Goal: Information Seeking & Learning: Understand process/instructions

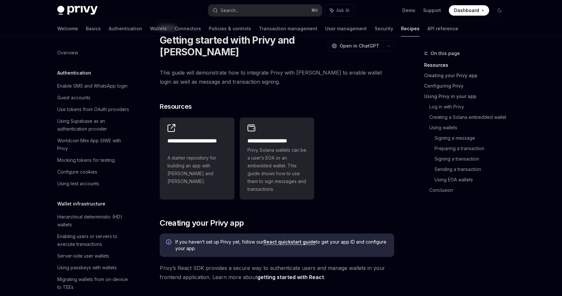
scroll to position [879, 0]
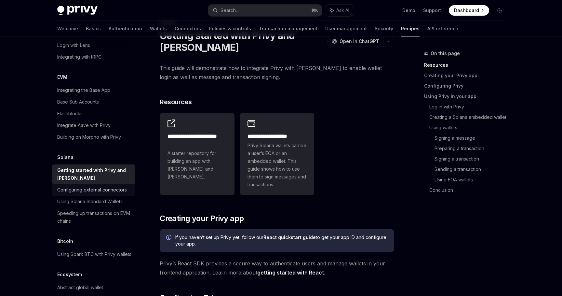
click at [120, 186] on div "Configuring external connectors" at bounding box center [92, 190] width 70 height 8
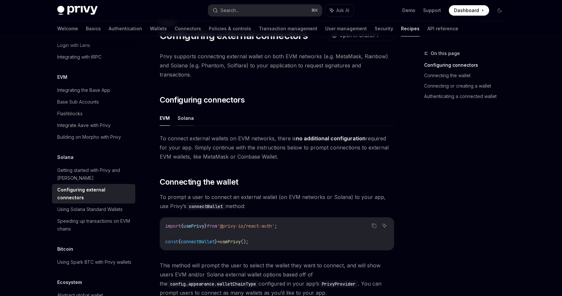
click at [188, 115] on button "Solana" at bounding box center [186, 117] width 16 height 15
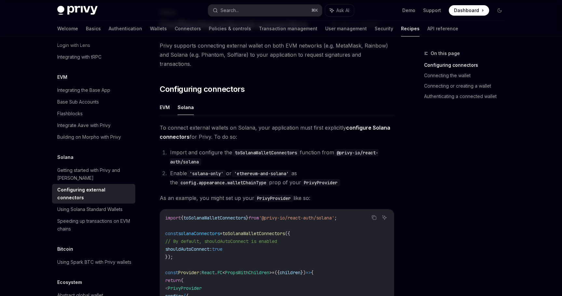
scroll to position [40, 0]
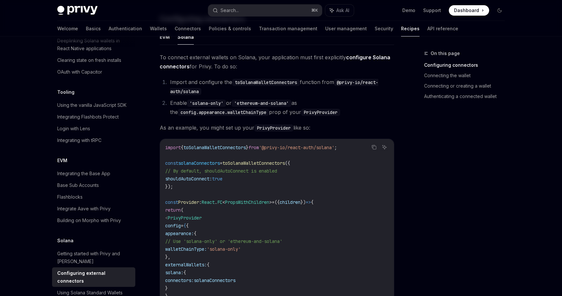
scroll to position [879, 0]
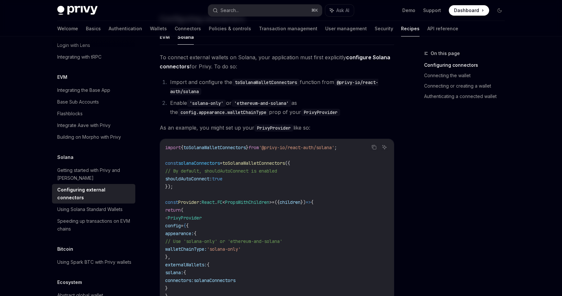
click at [363, 102] on li "Enable 'solana-only' or 'ethereum-and-solana' as the config.appearance.walletCh…" at bounding box center [281, 107] width 226 height 18
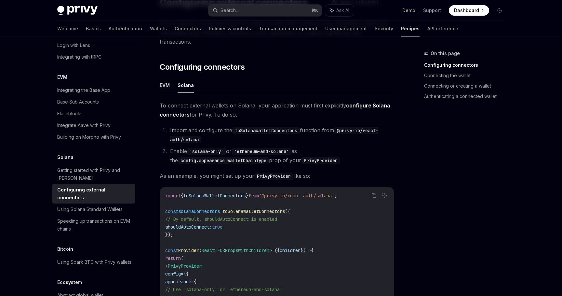
scroll to position [62, 0]
click at [167, 102] on span "To connect external wallets on Solana, your application must first explicitly c…" at bounding box center [277, 111] width 234 height 18
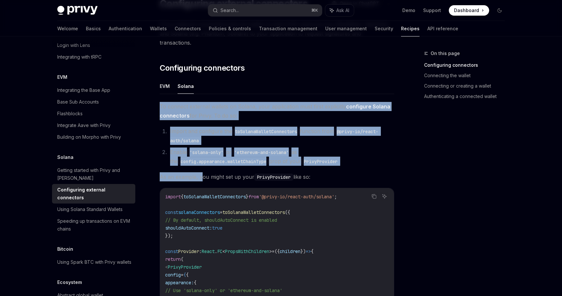
drag, startPoint x: 161, startPoint y: 98, endPoint x: 203, endPoint y: 166, distance: 80.0
click at [203, 165] on div "To connect external wallets on Solana, your application must first explicitly c…" at bounding box center [277, 270] width 234 height 336
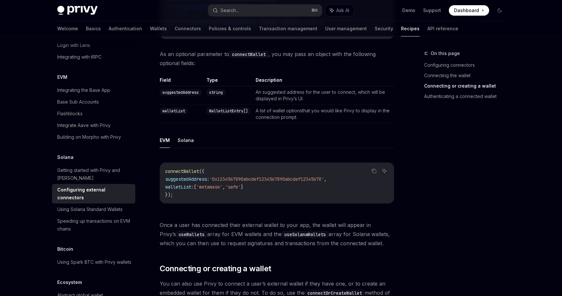
scroll to position [691, 0]
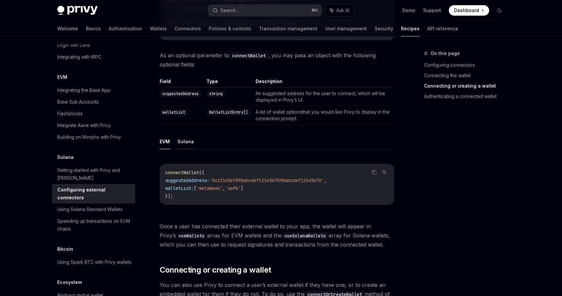
click at [187, 138] on button "Solana" at bounding box center [186, 141] width 16 height 15
type textarea "*"
click at [386, 234] on span "Once a user has connected their external wallet to your app, the wallet will ap…" at bounding box center [277, 234] width 234 height 27
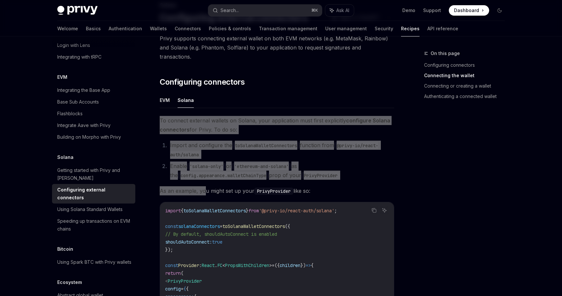
scroll to position [20, 0]
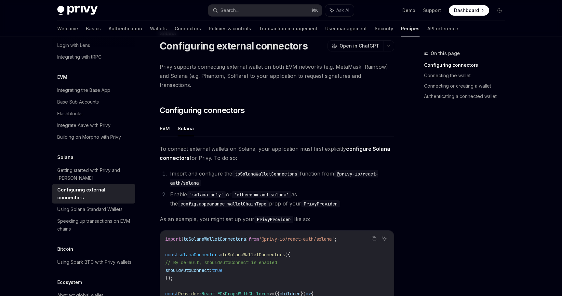
click at [220, 214] on span "As an example, you might set up your PrivyProvider like so:" at bounding box center [277, 218] width 234 height 9
click at [411, 144] on div "On this page Configuring connectors Connecting the wallet Connecting or creatin…" at bounding box center [460, 172] width 99 height 246
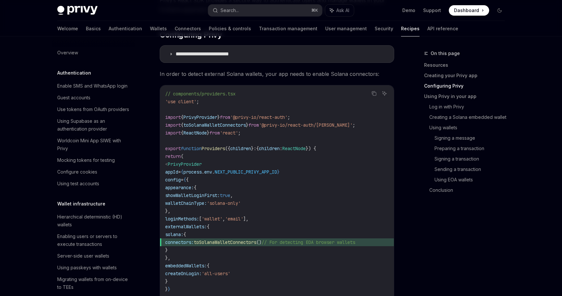
scroll to position [868, 0]
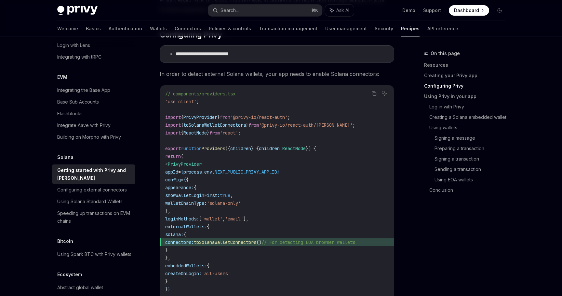
click at [412, 173] on div "On this page Resources Creating your Privy app Configuring Privy Using Privy in…" at bounding box center [460, 124] width 99 height 151
click at [125, 186] on div "Configuring external connectors" at bounding box center [92, 190] width 70 height 8
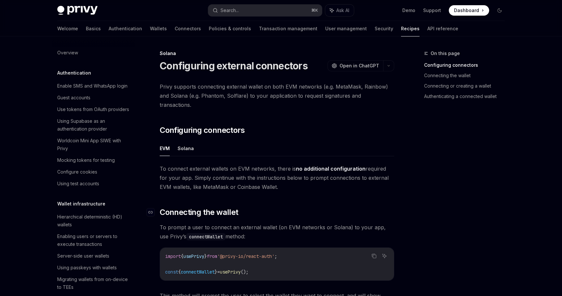
scroll to position [890, 0]
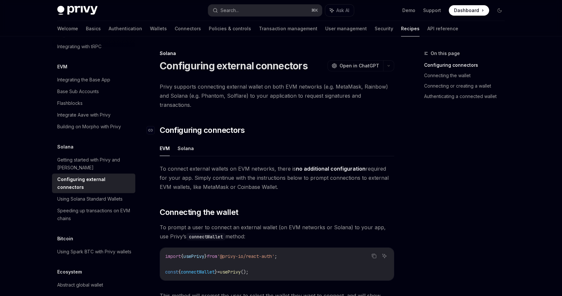
click at [317, 125] on h2 "​ Configuring connectors" at bounding box center [277, 130] width 234 height 10
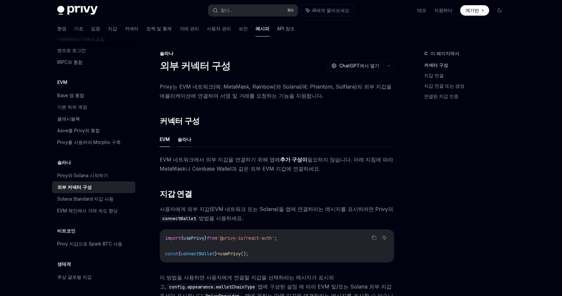
scroll to position [796, 0]
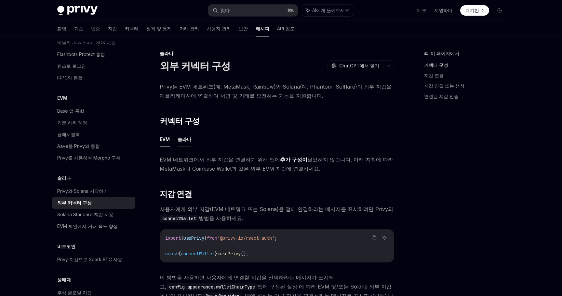
click at [189, 138] on font "솔라나" at bounding box center [185, 139] width 14 height 6
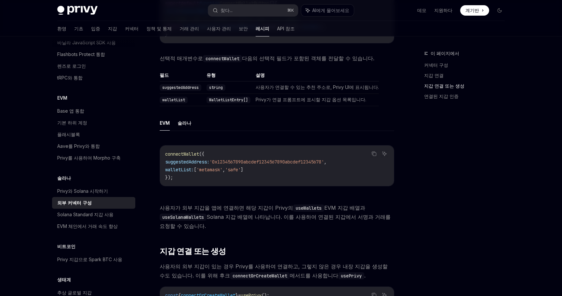
scroll to position [688, 0]
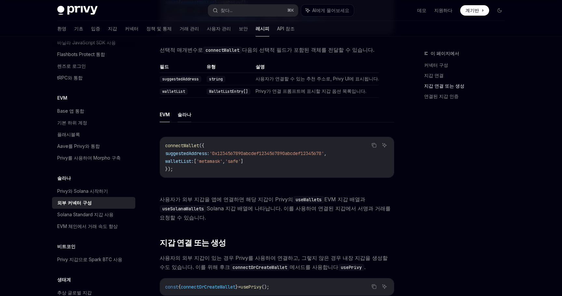
click at [184, 112] on font "솔라나" at bounding box center [185, 115] width 14 height 6
type textarea "*"
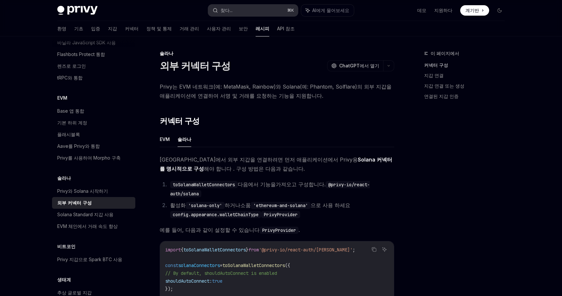
click at [260, 15] on button "찾다... ⌘ K" at bounding box center [253, 11] width 90 height 12
click at [253, 12] on button "찾다... ⌘ K" at bounding box center [253, 11] width 90 height 12
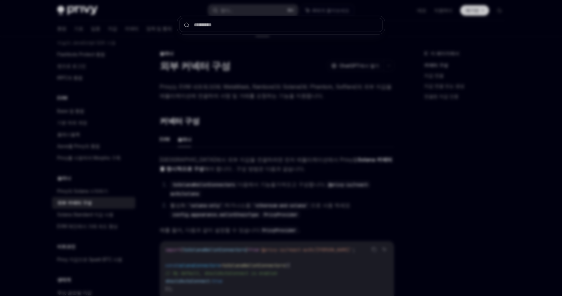
type input "**********"
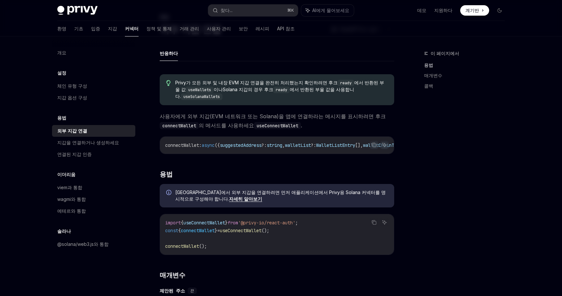
type textarea "*"
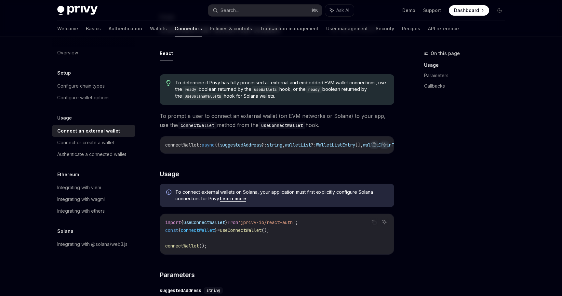
click at [269, 11] on button "Search... ⌘ K" at bounding box center [265, 11] width 114 height 12
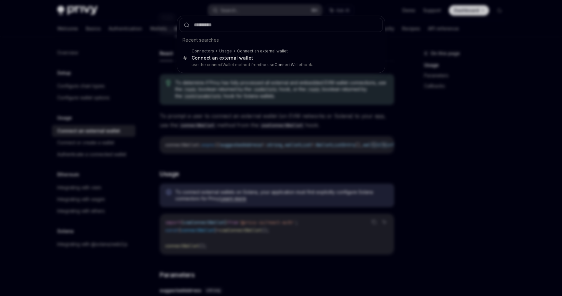
type input "**********"
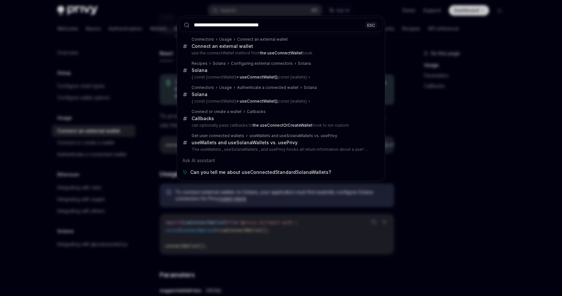
click at [132, 145] on div "**********" at bounding box center [281, 148] width 562 height 296
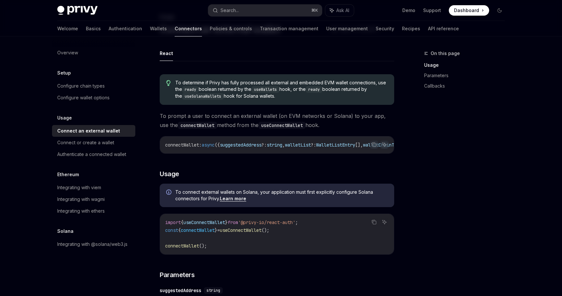
click at [116, 129] on div "Connect an external wallet" at bounding box center [94, 131] width 74 height 8
type textarea "*"
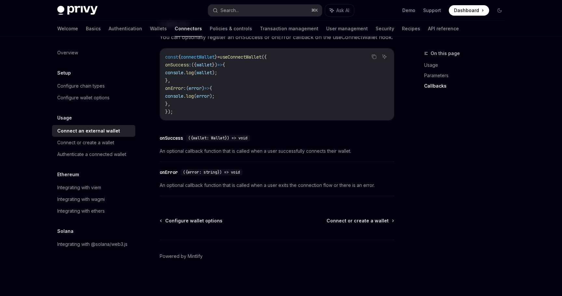
scroll to position [270, 0]
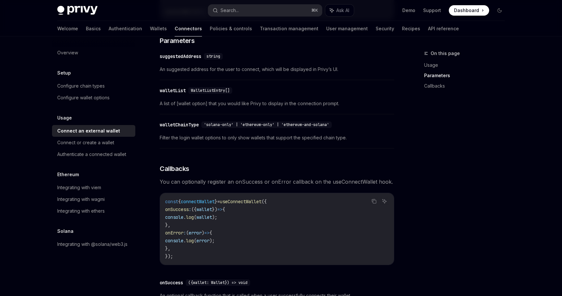
click at [238, 153] on div "To determine if Privy has fully processed all external and embedded EVM wallet …" at bounding box center [277, 89] width 234 height 508
click at [259, 204] on span "useConnectWallet" at bounding box center [241, 201] width 42 height 6
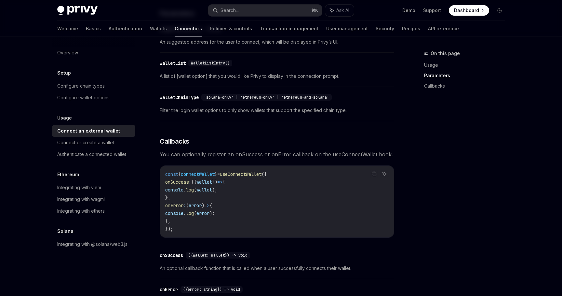
scroll to position [279, 0]
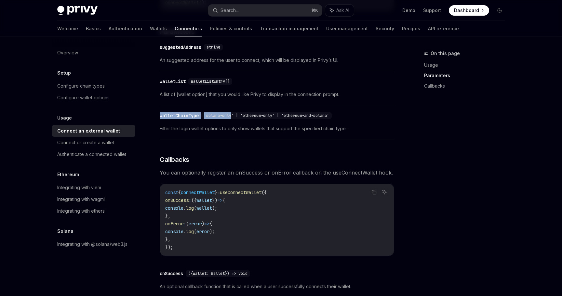
drag, startPoint x: 222, startPoint y: 118, endPoint x: 235, endPoint y: 118, distance: 13.0
click at [235, 119] on div "​ walletChainType 'solana-only' | 'ethereum-only' | 'ethereum-and-solana'" at bounding box center [247, 115] width 175 height 7
copy div "walletChainType 'solana-only"
